Goal: Check status: Check status

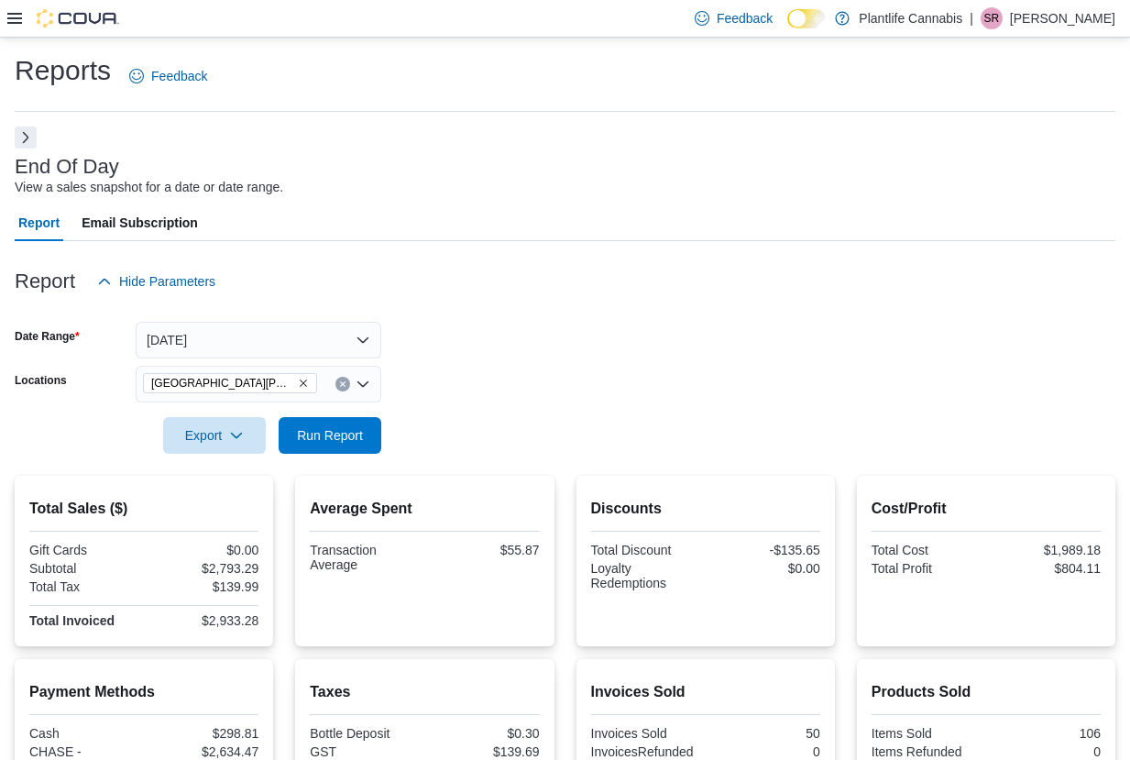
click at [281, 417] on button "Run Report" at bounding box center [330, 435] width 103 height 37
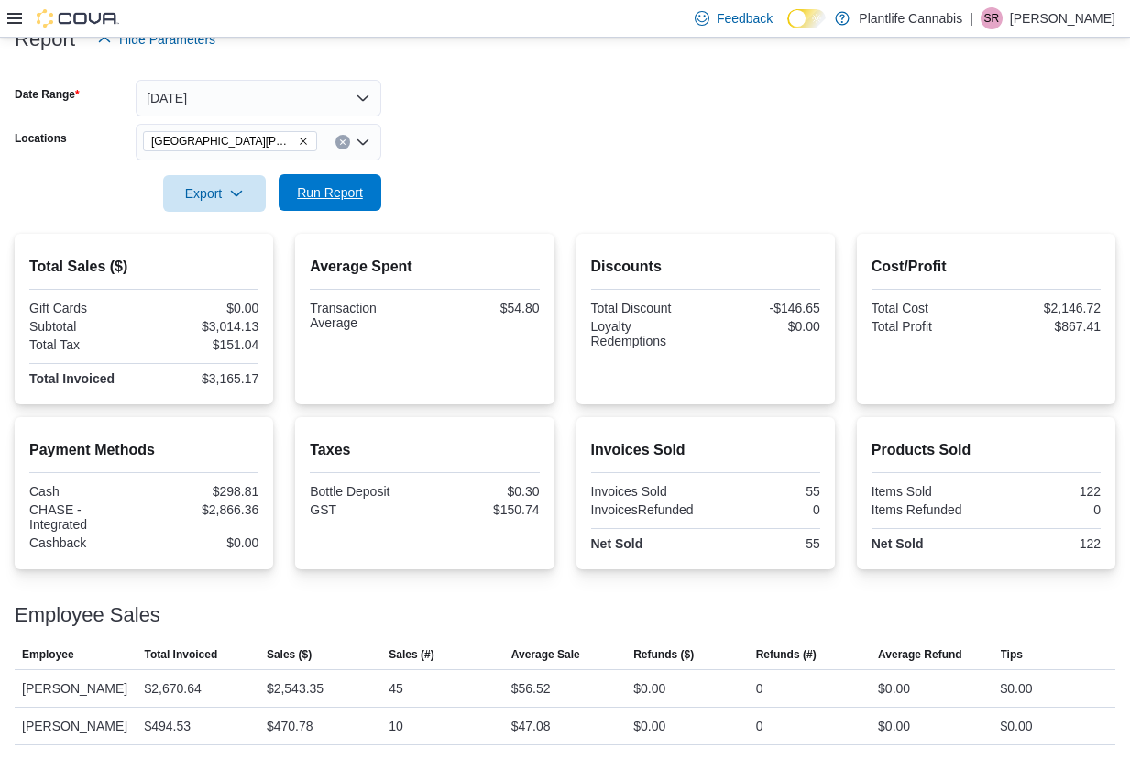
click at [374, 174] on button "Run Report" at bounding box center [330, 192] width 103 height 37
click at [328, 128] on div "[GEOGRAPHIC_DATA][PERSON_NAME] - [GEOGRAPHIC_DATA]" at bounding box center [259, 142] width 246 height 37
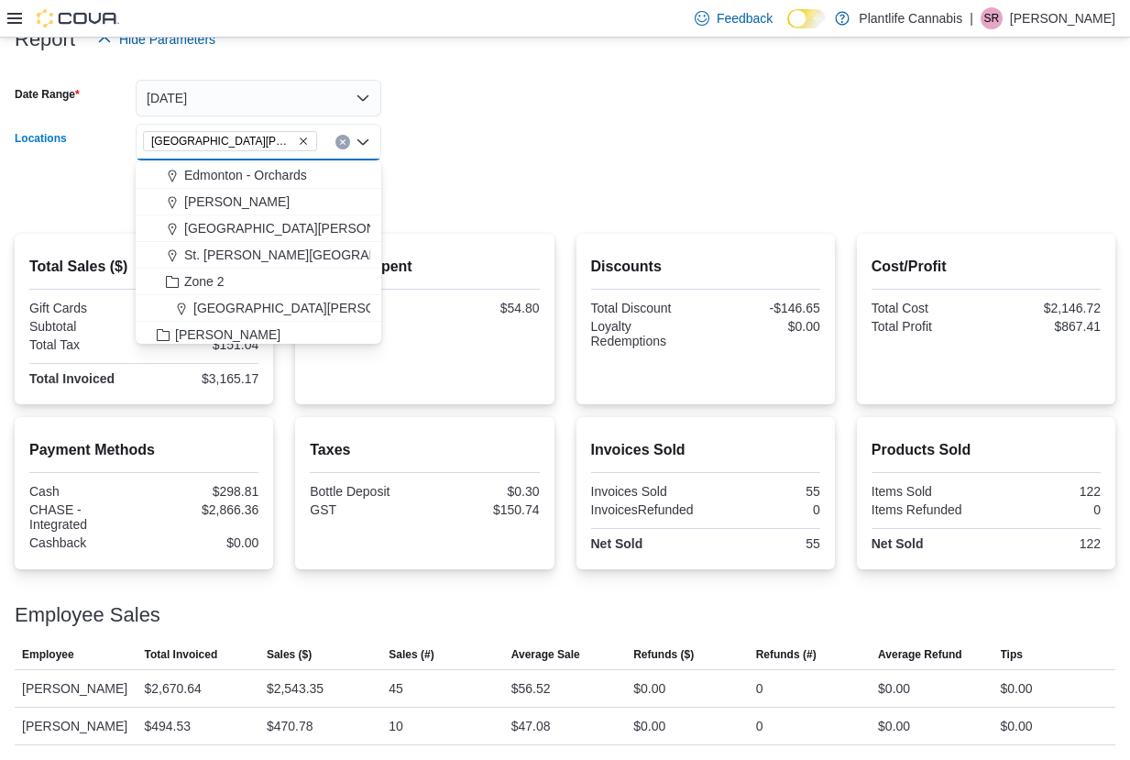
scroll to position [162, 0]
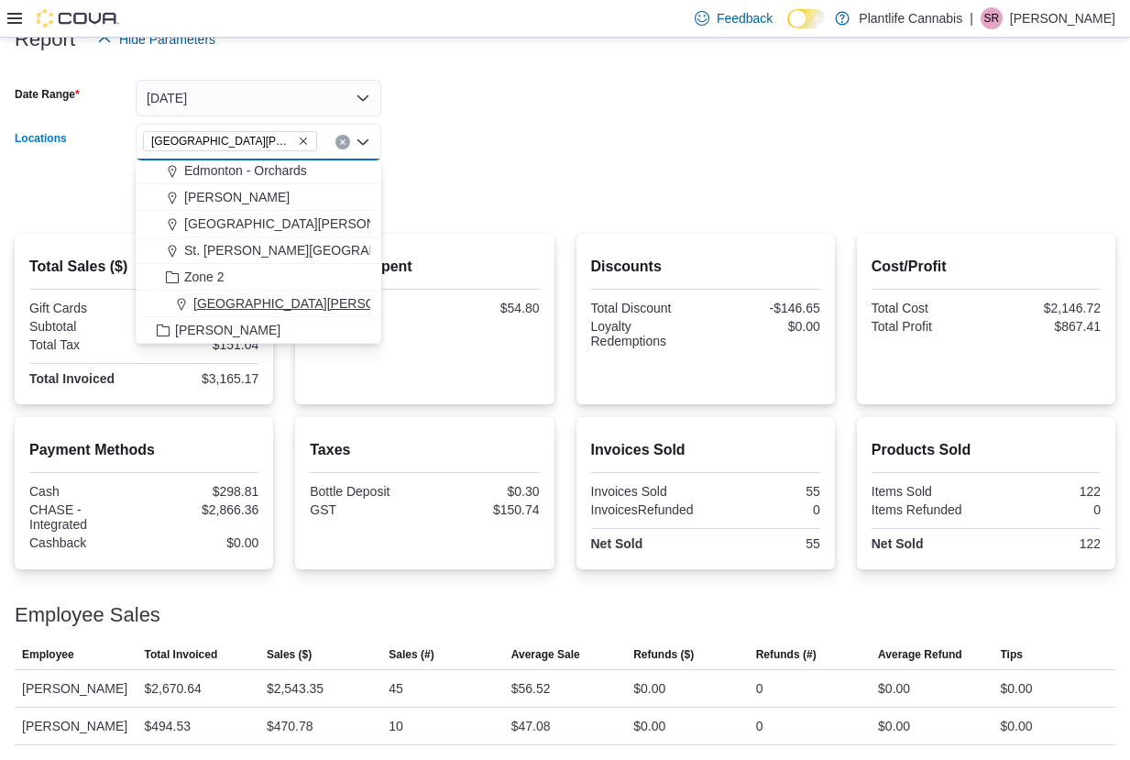
click at [327, 294] on span "[GEOGRAPHIC_DATA][PERSON_NAME][GEOGRAPHIC_DATA]" at bounding box center [379, 303] width 373 height 18
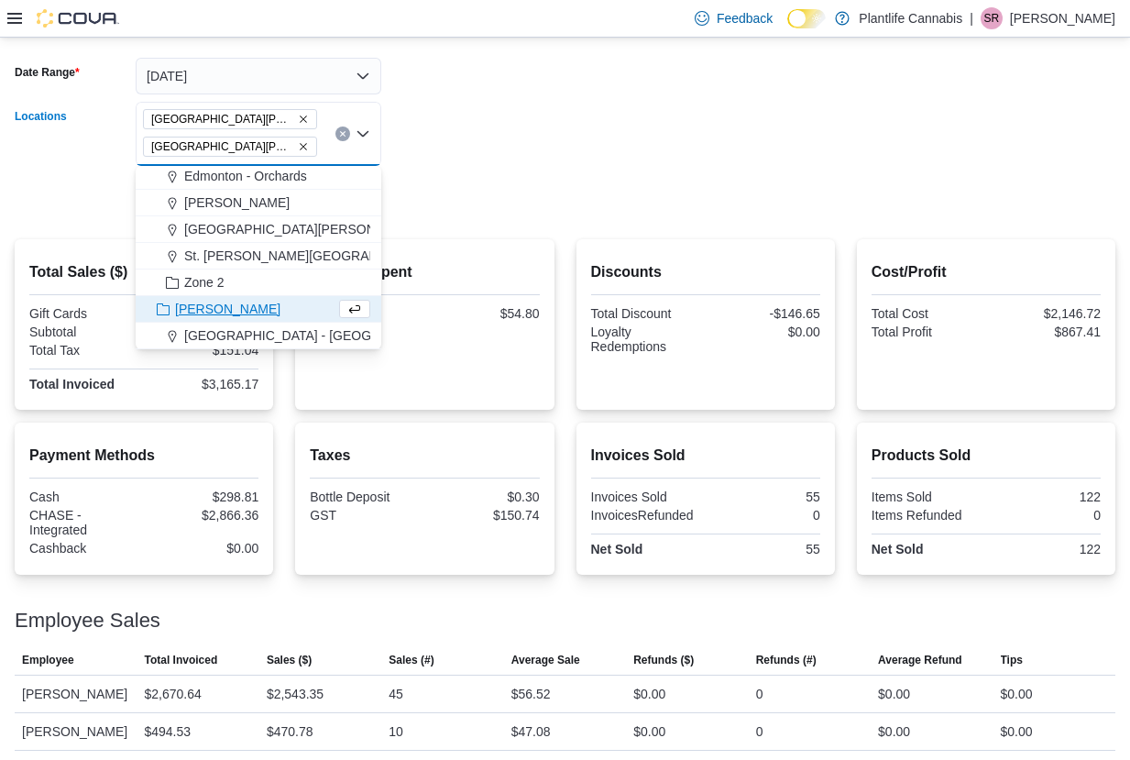
click at [546, 185] on form "Date Range [DATE] Locations [GEOGRAPHIC_DATA][PERSON_NAME] - [GEOGRAPHIC_DATA] …" at bounding box center [565, 126] width 1100 height 181
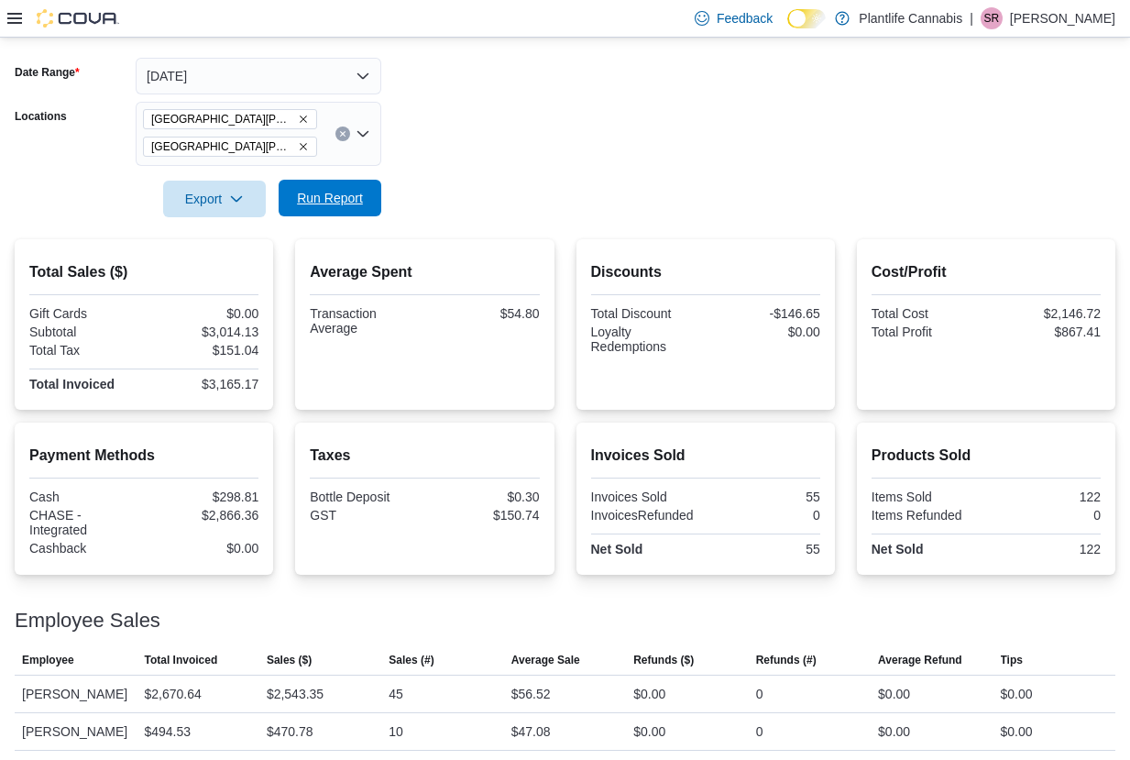
click at [372, 207] on button "Run Report" at bounding box center [330, 198] width 103 height 37
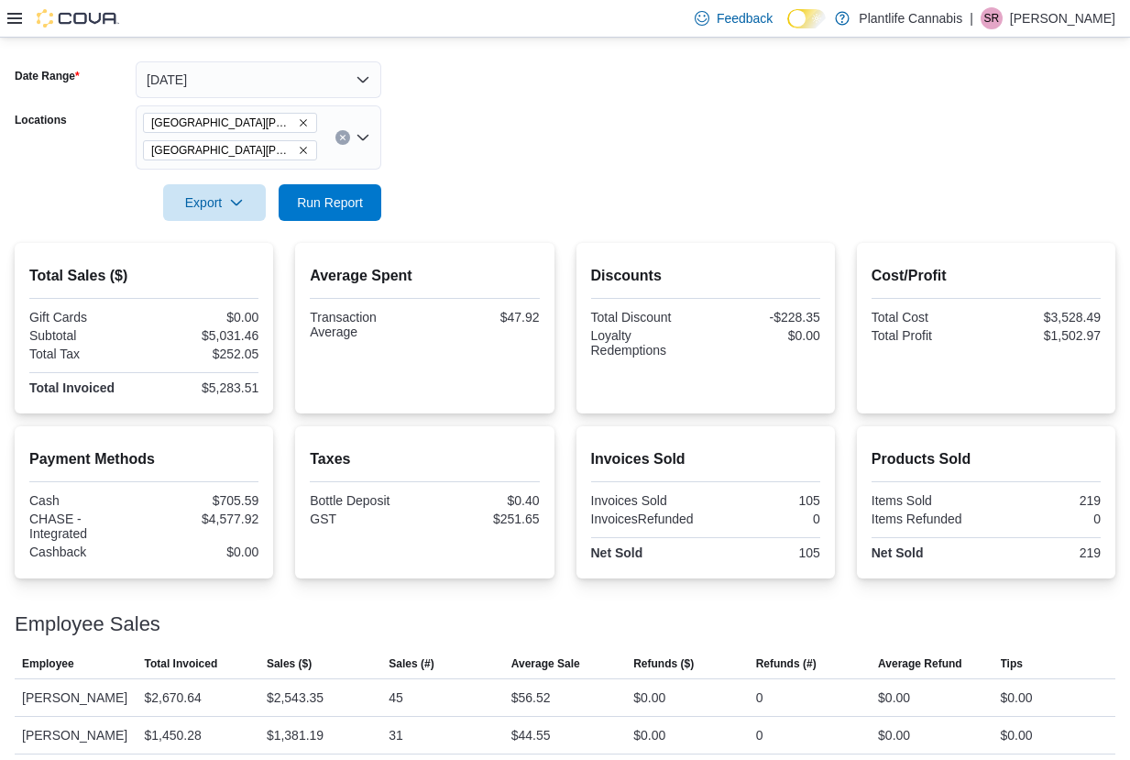
scroll to position [244, 0]
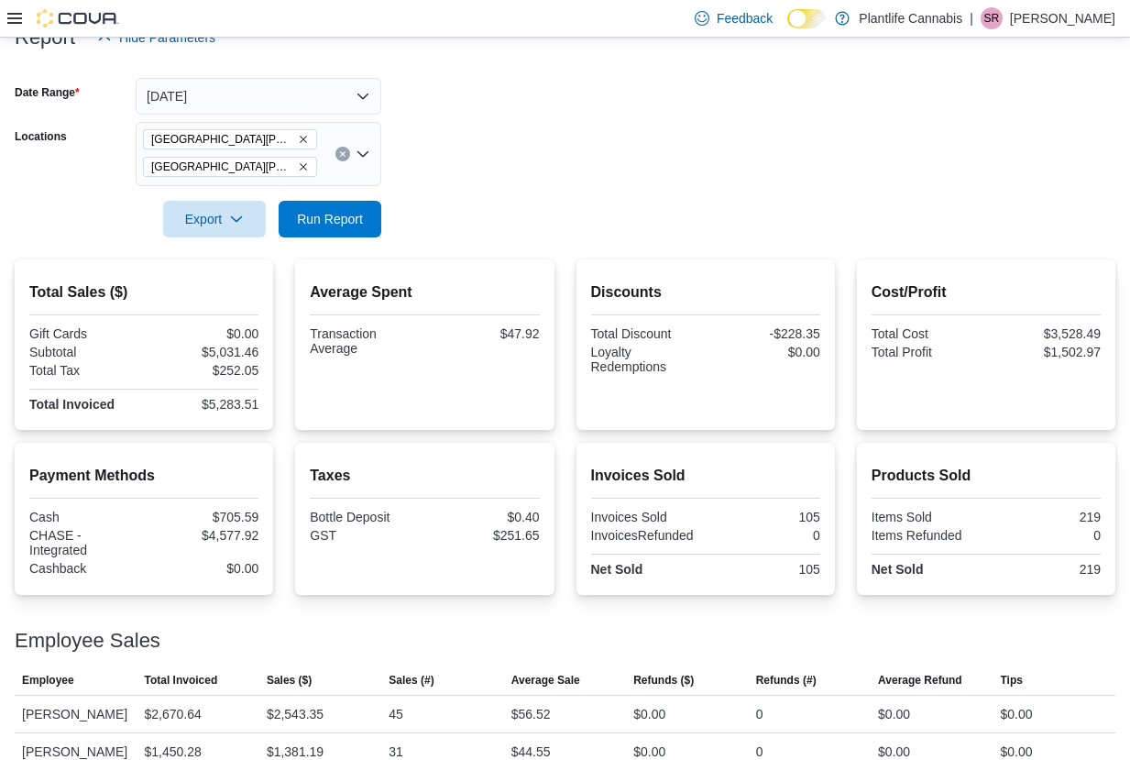
click at [305, 166] on icon "Remove Fort McMurray - Stoney Creek from selection in this group" at bounding box center [303, 166] width 11 height 11
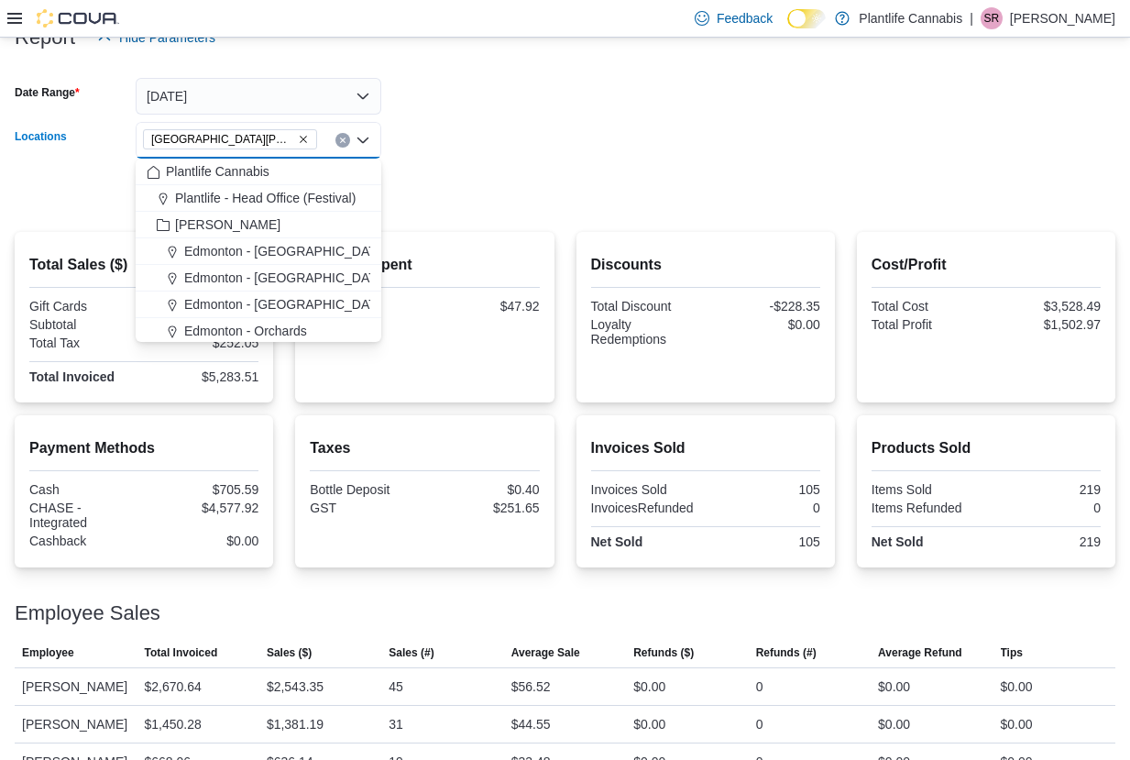
click at [418, 169] on div at bounding box center [565, 165] width 1100 height 15
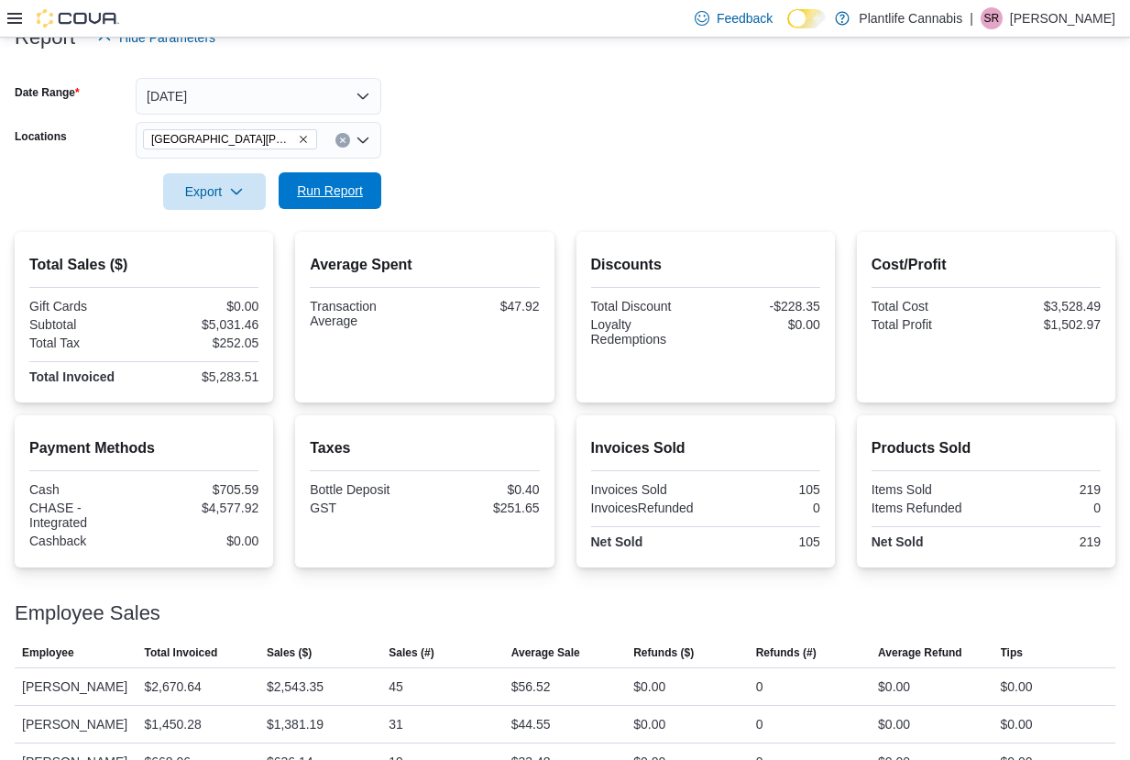
click at [358, 189] on span "Run Report" at bounding box center [330, 190] width 66 height 18
